Goal: Task Accomplishment & Management: Complete application form

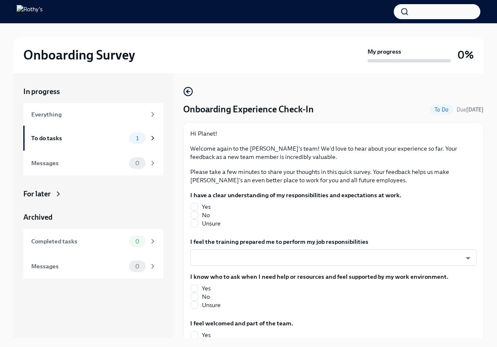
click at [197, 205] on input "Yes" at bounding box center [194, 206] width 7 height 7
radio input "true"
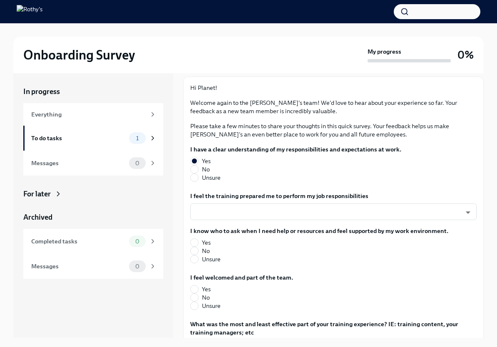
scroll to position [45, 0]
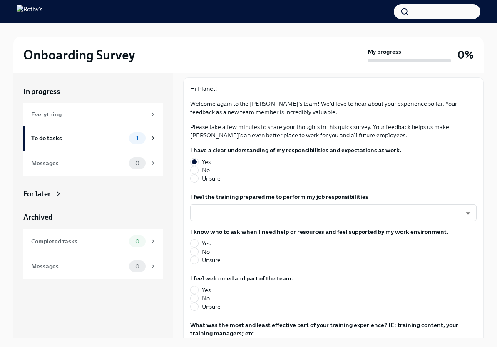
click at [430, 212] on body "Onboarding Survey My progress 0% In progress Everything To do tasks 1 Messages …" at bounding box center [248, 181] width 497 height 362
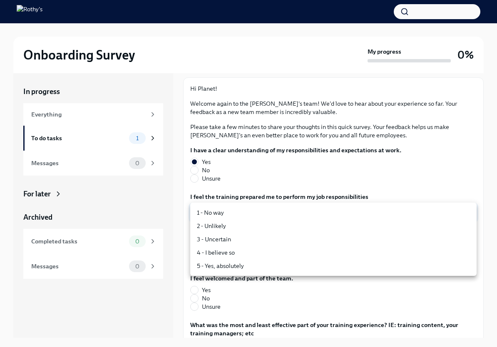
click at [240, 268] on li "5 - Yes, absolutely" at bounding box center [333, 265] width 287 height 13
type input "TVXOjZLlD"
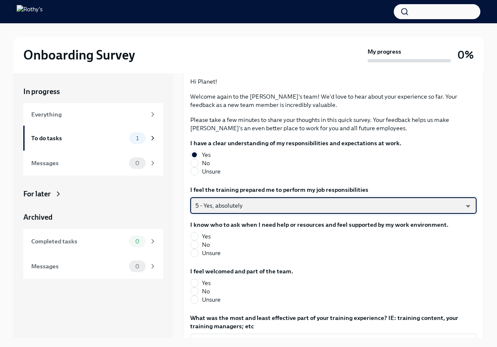
scroll to position [57, 0]
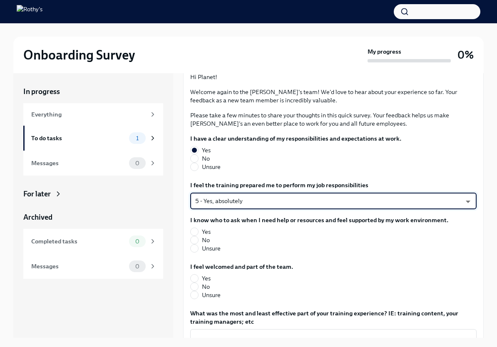
click at [200, 229] on label "Yes" at bounding box center [316, 232] width 252 height 8
click at [198, 229] on input "Yes" at bounding box center [194, 231] width 7 height 7
radio input "true"
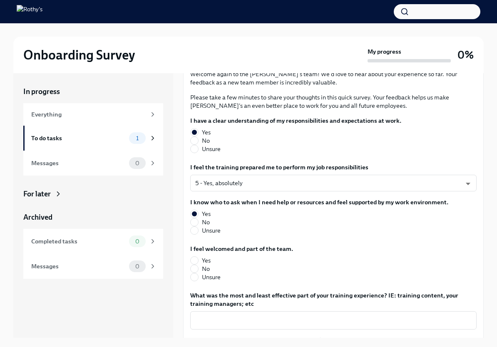
scroll to position [91, 0]
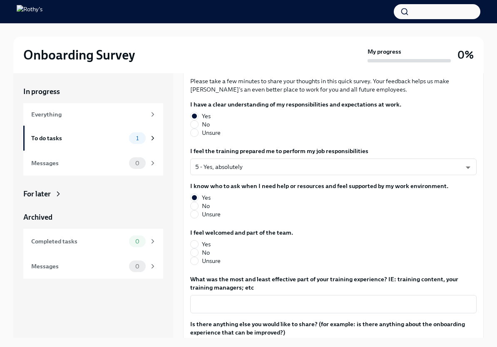
click at [197, 242] on input "Yes" at bounding box center [194, 244] width 7 height 7
radio input "true"
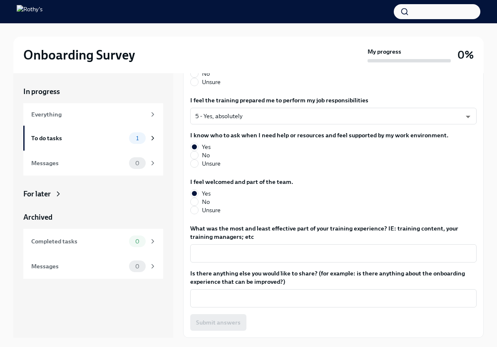
scroll to position [142, 0]
click at [252, 251] on textarea "What was the most and least effective part of your training experience? IE: tra…" at bounding box center [333, 254] width 277 height 10
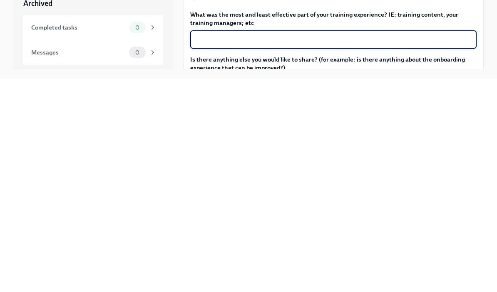
scroll to position [6, 0]
type textarea "T"
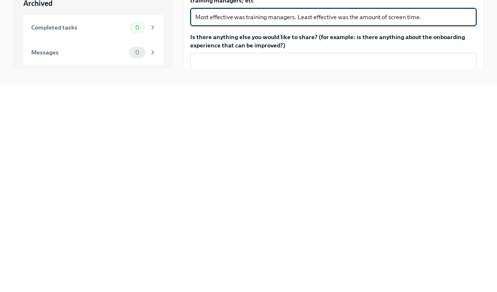
scroll to position [163, 0]
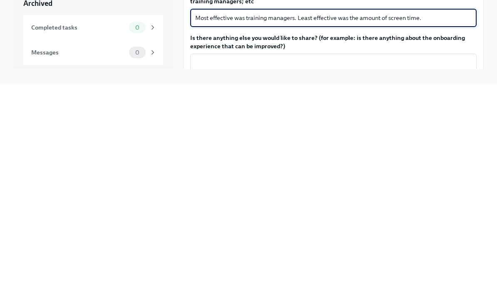
type textarea "Most effective was training managers. Least effective was the amount of screen …"
click at [361, 266] on textarea "Is there anything else you would like to share? (for example: is there anything…" at bounding box center [333, 271] width 277 height 10
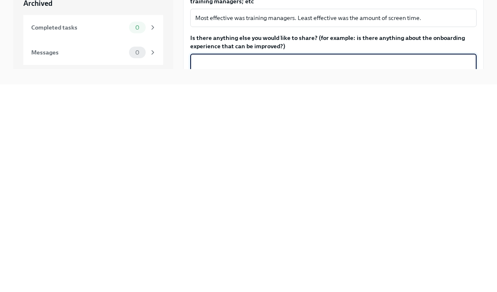
scroll to position [27, 0]
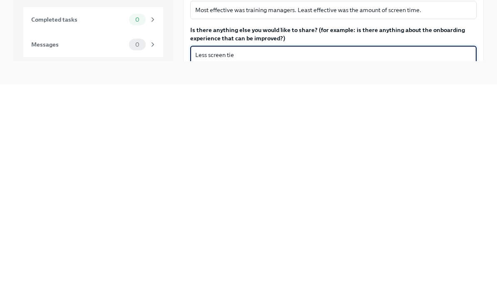
click at [225, 283] on span "Submit answers" at bounding box center [218, 287] width 45 height 8
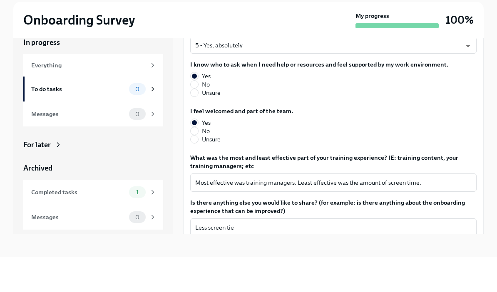
click at [257, 258] on textarea "Less screen tie" at bounding box center [333, 263] width 277 height 10
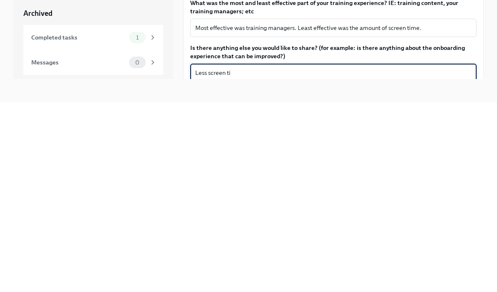
type textarea "Less screen [PERSON_NAME]"
